Goal: Navigation & Orientation: Find specific page/section

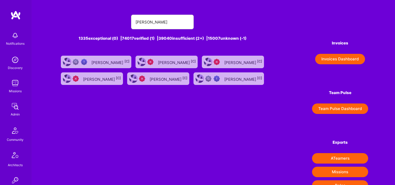
drag, startPoint x: 160, startPoint y: 23, endPoint x: 68, endPoint y: 23, distance: 91.6
click at [75, 24] on div "[PERSON_NAME]" at bounding box center [162, 22] width 208 height 15
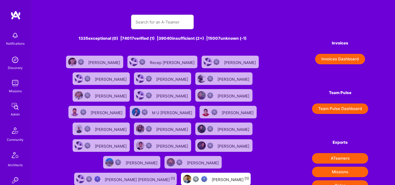
click at [321, 57] on button "Invoices Dashboard" at bounding box center [340, 59] width 50 height 10
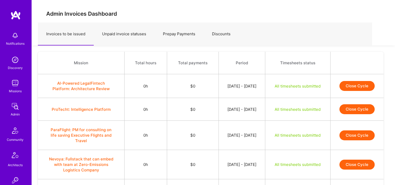
click at [188, 38] on link "Prepay Payments" at bounding box center [178, 34] width 49 height 23
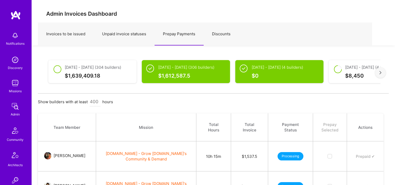
drag, startPoint x: 188, startPoint y: 38, endPoint x: 227, endPoint y: 34, distance: 39.0
click at [227, 34] on link "Discounts" at bounding box center [220, 34] width 35 height 23
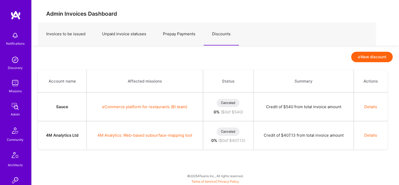
click at [185, 34] on link "Prepay Payments" at bounding box center [178, 34] width 49 height 23
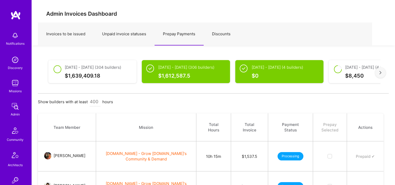
click at [377, 72] on div at bounding box center [380, 72] width 10 height 10
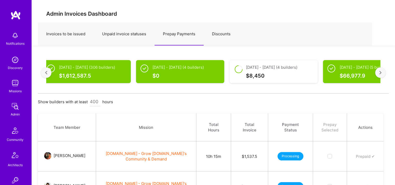
click at [377, 72] on div at bounding box center [380, 72] width 10 height 10
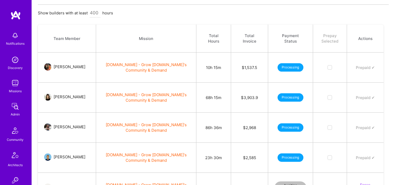
scroll to position [201, 0]
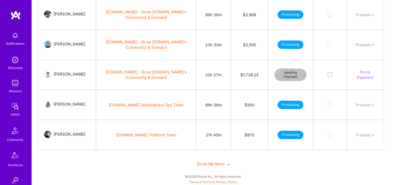
click at [216, 166] on div "Show Me More" at bounding box center [213, 164] width 351 height 18
click at [212, 162] on span "Show Me More" at bounding box center [213, 163] width 33 height 5
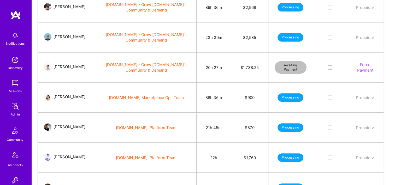
scroll to position [52, 0]
